Goal: Information Seeking & Learning: Find specific page/section

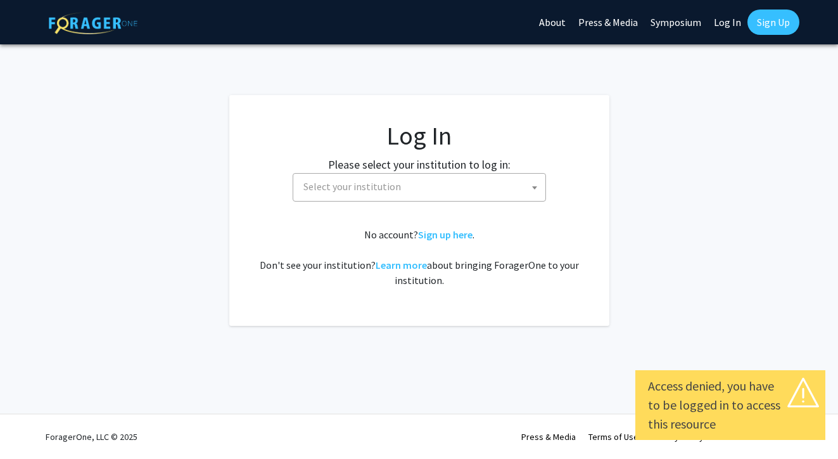
select select
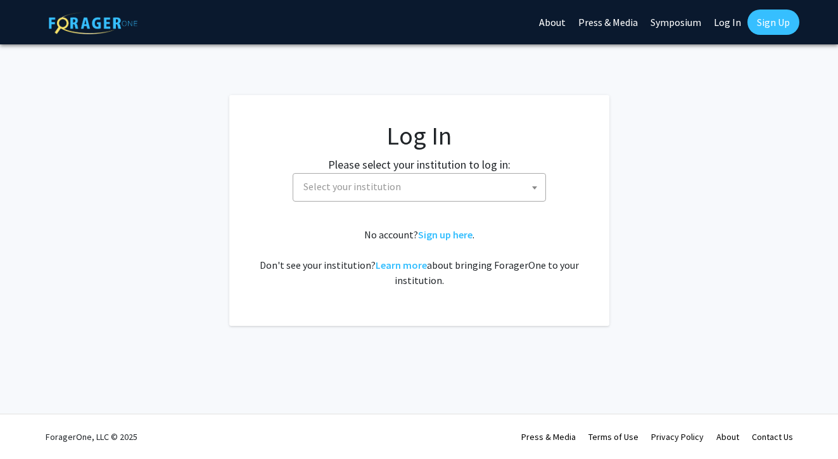
click at [769, 30] on link "Sign Up" at bounding box center [774, 22] width 52 height 25
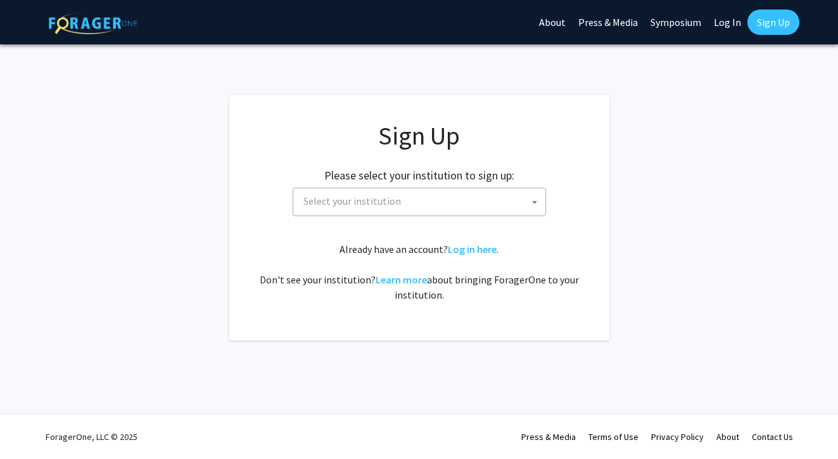
click at [761, 20] on link "Sign Up" at bounding box center [774, 22] width 52 height 25
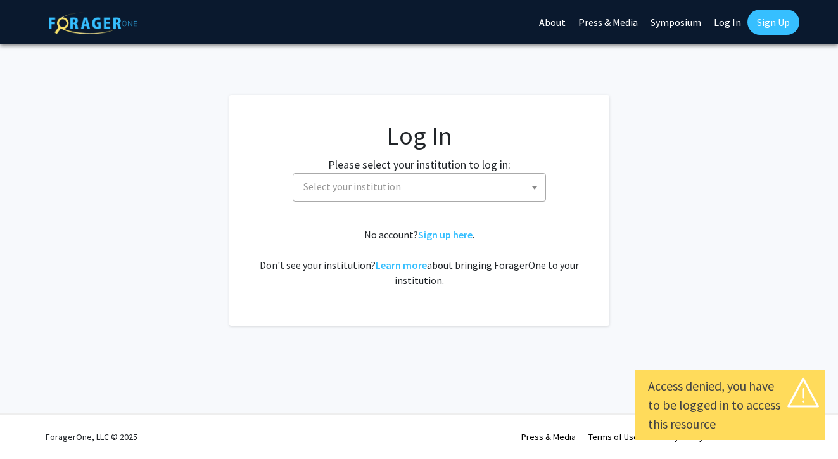
select select
click at [426, 200] on span "Select your institution" at bounding box center [419, 187] width 253 height 29
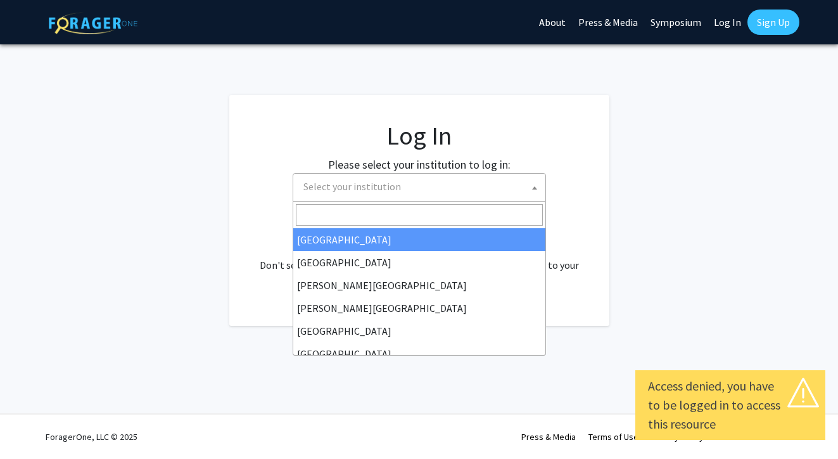
type input "j"
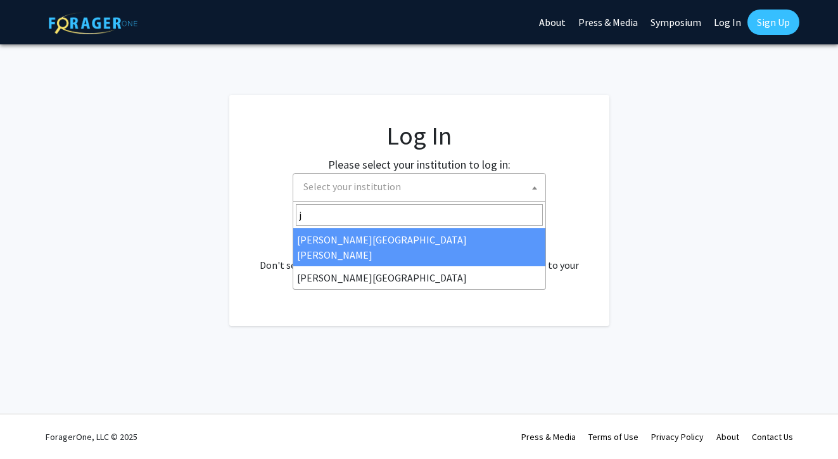
select select "1"
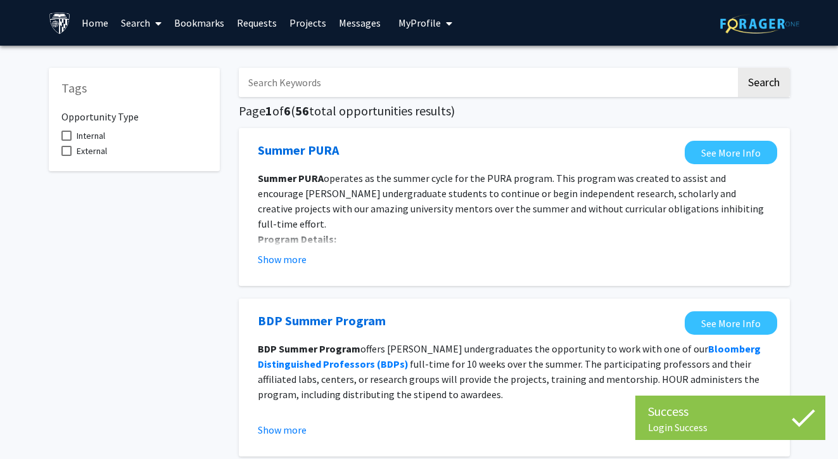
click at [256, 29] on link "Requests" at bounding box center [257, 23] width 53 height 44
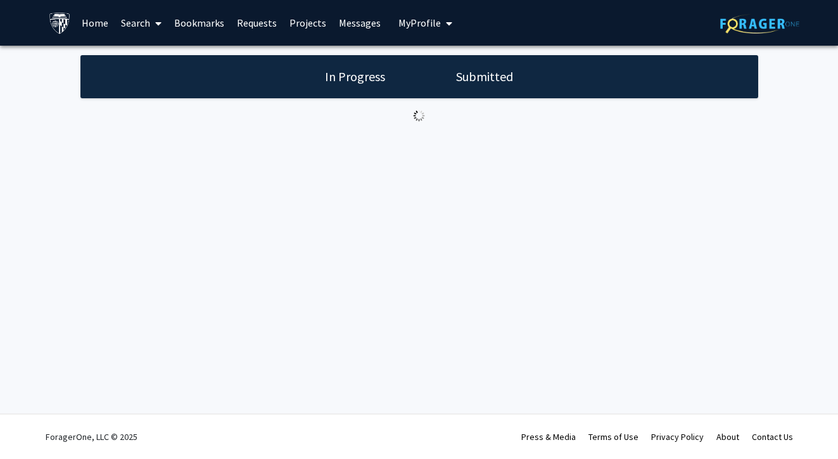
click at [93, 28] on link "Home" at bounding box center [94, 23] width 39 height 44
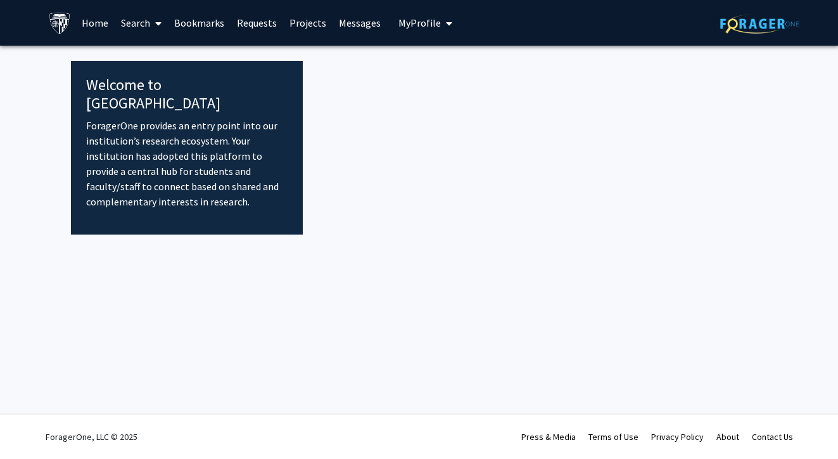
click at [139, 28] on link "Search" at bounding box center [141, 23] width 53 height 44
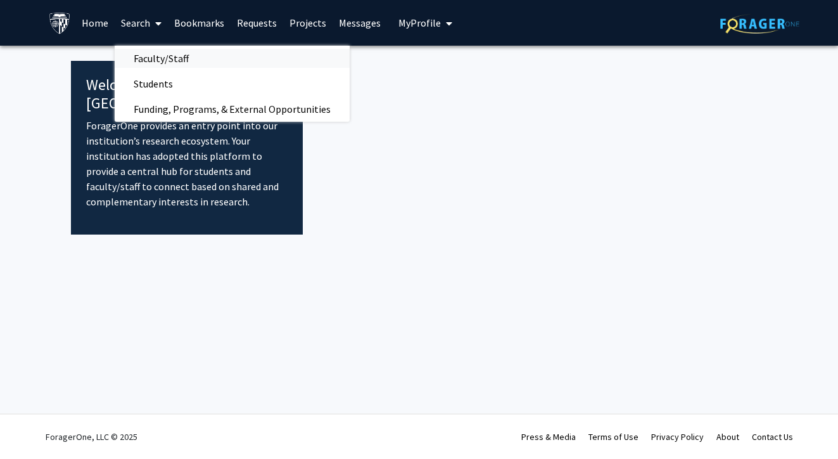
click at [160, 66] on span "Faculty/Staff" at bounding box center [161, 58] width 93 height 25
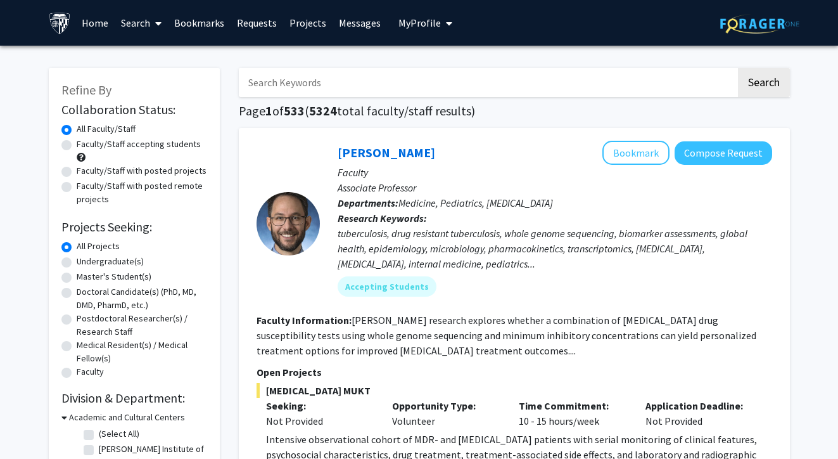
click at [277, 77] on input "Search Keywords" at bounding box center [487, 82] width 497 height 29
type input "a"
click at [763, 84] on button "Search" at bounding box center [764, 82] width 52 height 29
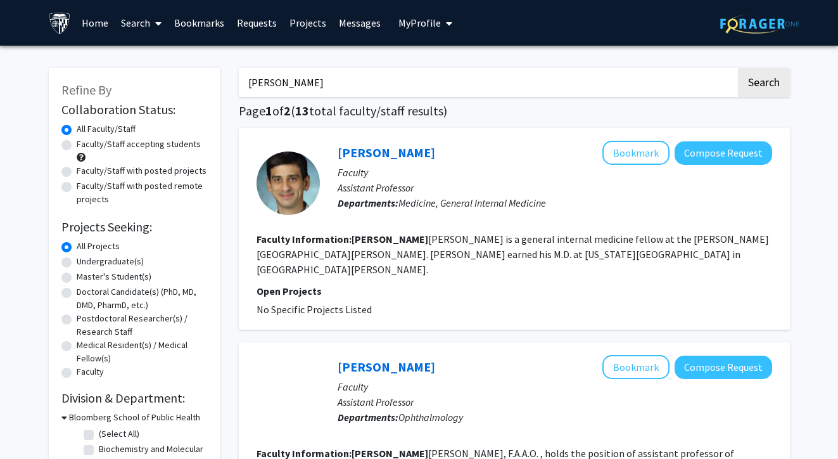
type input "Anthony"
click at [262, 29] on link "Requests" at bounding box center [257, 23] width 53 height 44
